Goal: Task Accomplishment & Management: Manage account settings

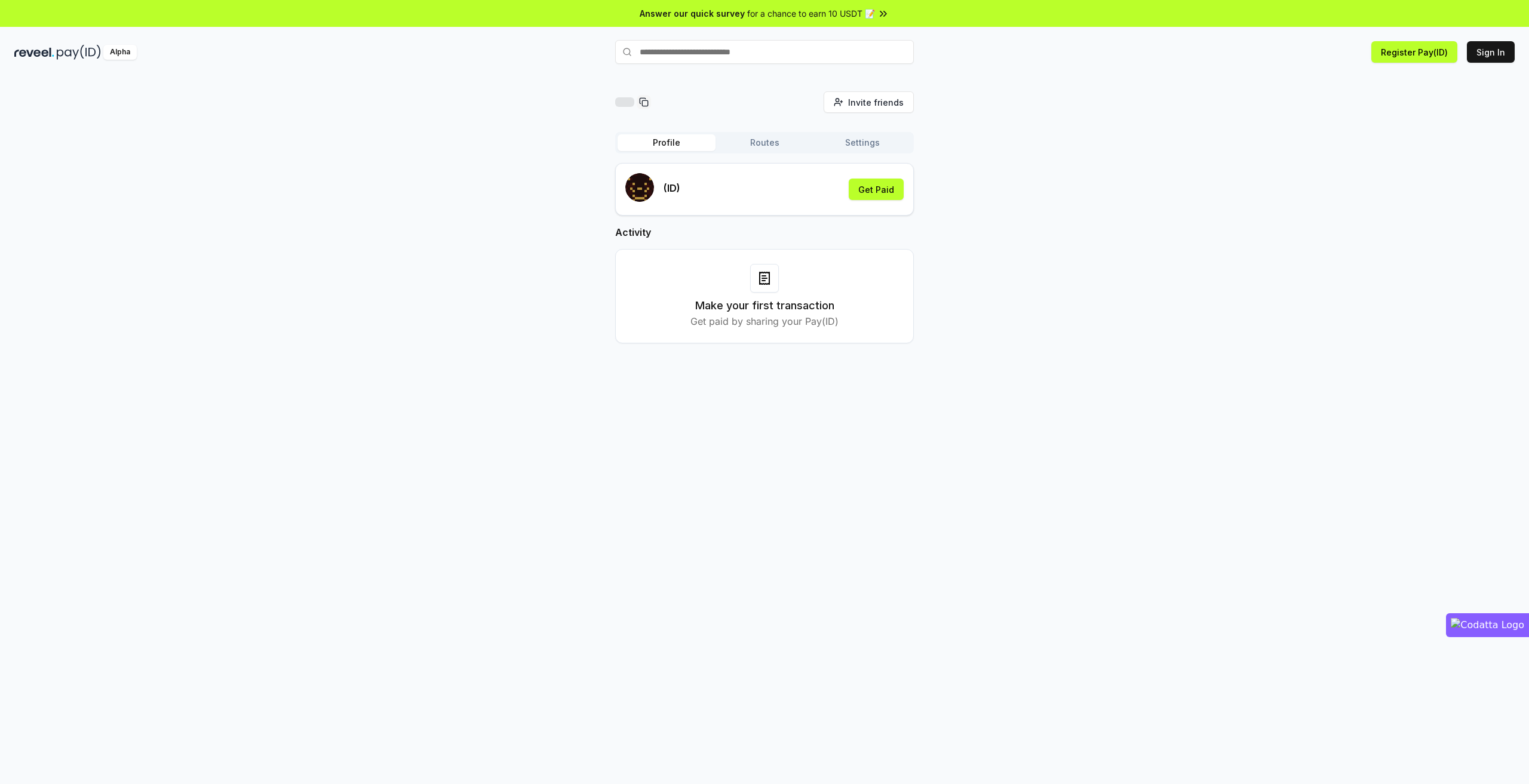
click at [763, 141] on button "Routes" at bounding box center [764, 143] width 98 height 17
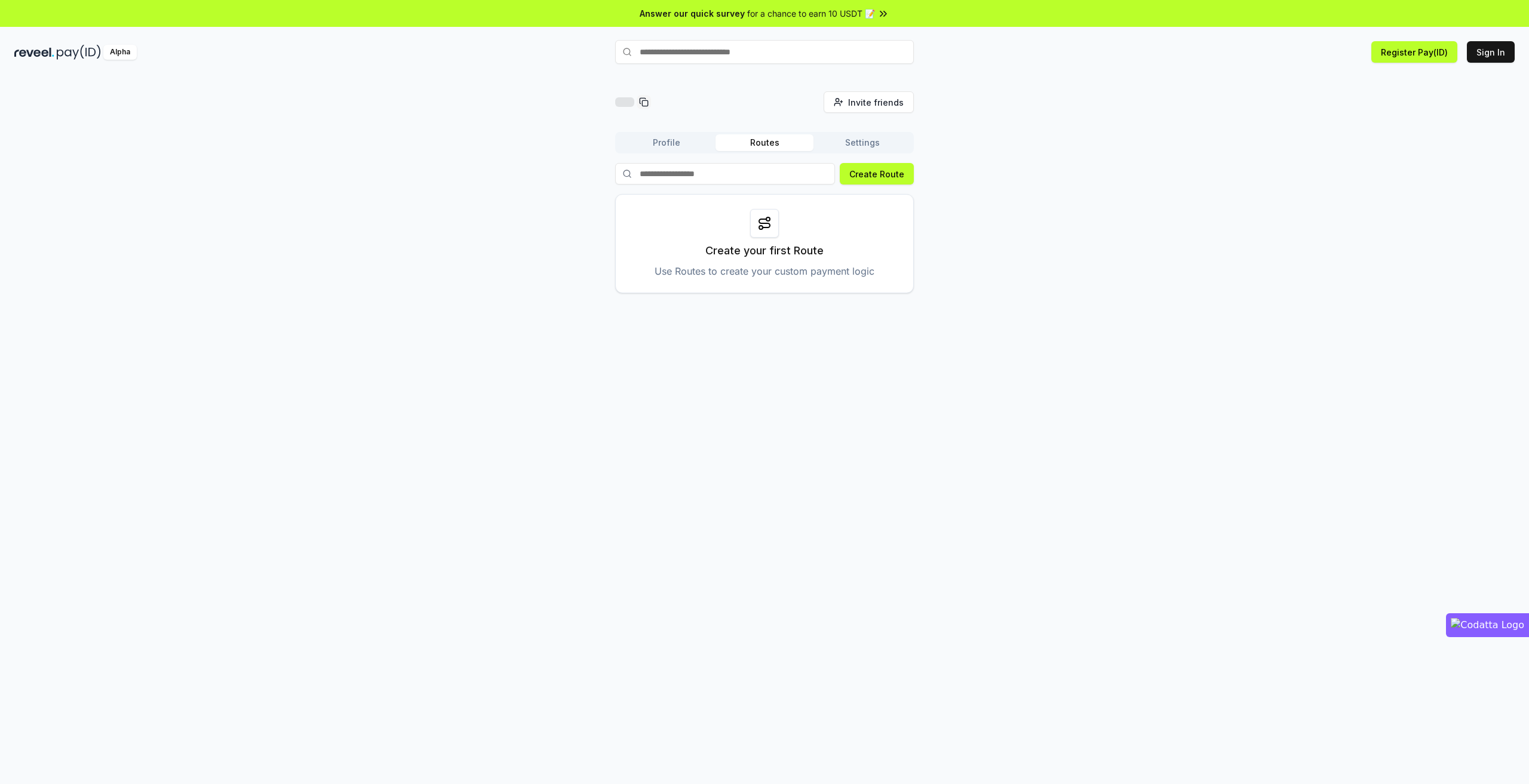
click at [871, 143] on button "Settings" at bounding box center [863, 143] width 98 height 17
click at [671, 140] on button "Profile" at bounding box center [667, 143] width 98 height 17
